Goal: Task Accomplishment & Management: Use online tool/utility

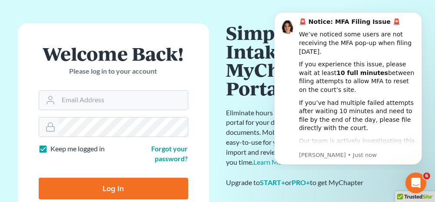
scroll to position [43, 0]
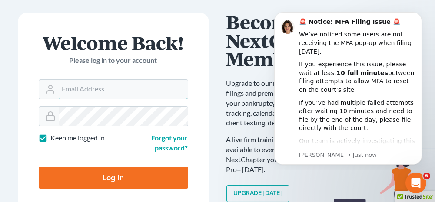
type input "anniston@jenningsandmesser.com"
click at [139, 177] on input "Log In" at bounding box center [113, 178] width 149 height 22
type input "Thinking..."
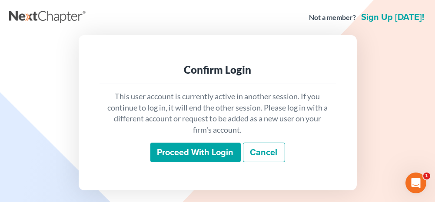
click at [186, 152] on input "Proceed with login" at bounding box center [195, 153] width 90 height 20
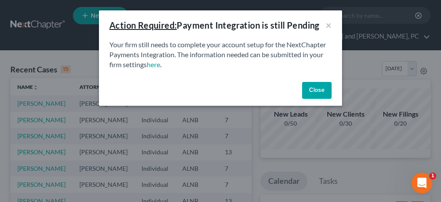
click at [314, 87] on button "Close" at bounding box center [317, 90] width 30 height 17
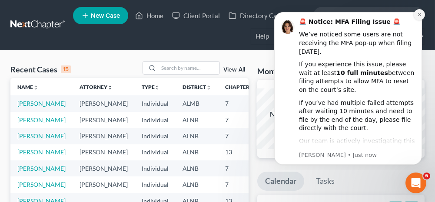
click at [420, 15] on icon "Dismiss notification" at bounding box center [418, 14] width 5 height 5
